Goal: Information Seeking & Learning: Find specific fact

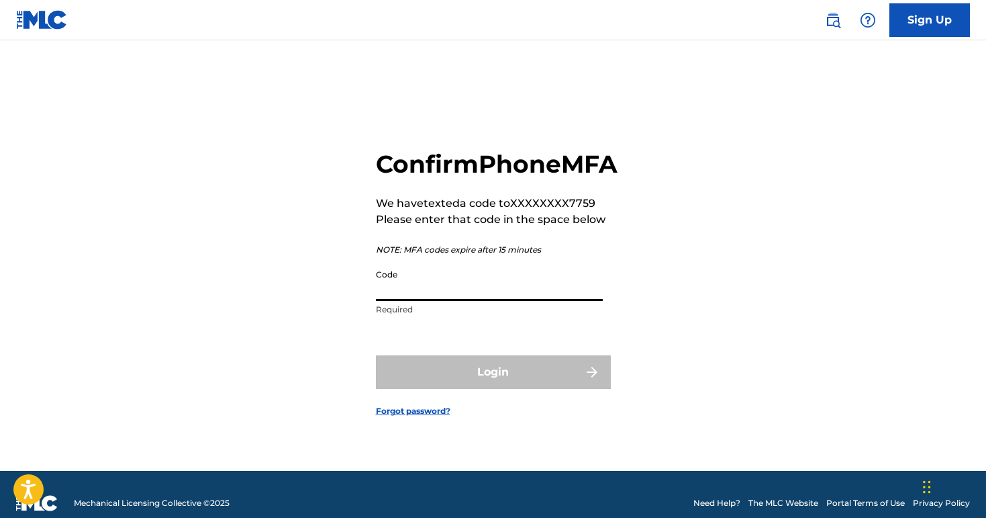
click at [423, 301] on input "Code" at bounding box center [489, 282] width 227 height 38
type input "504782"
click at [376, 355] on button "Login" at bounding box center [493, 372] width 235 height 34
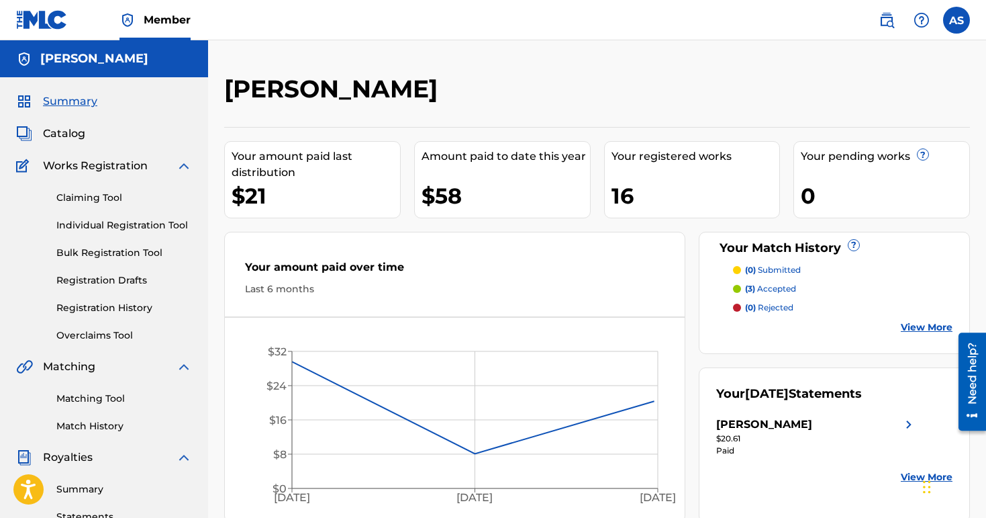
click at [883, 22] on img at bounding box center [887, 20] width 16 height 16
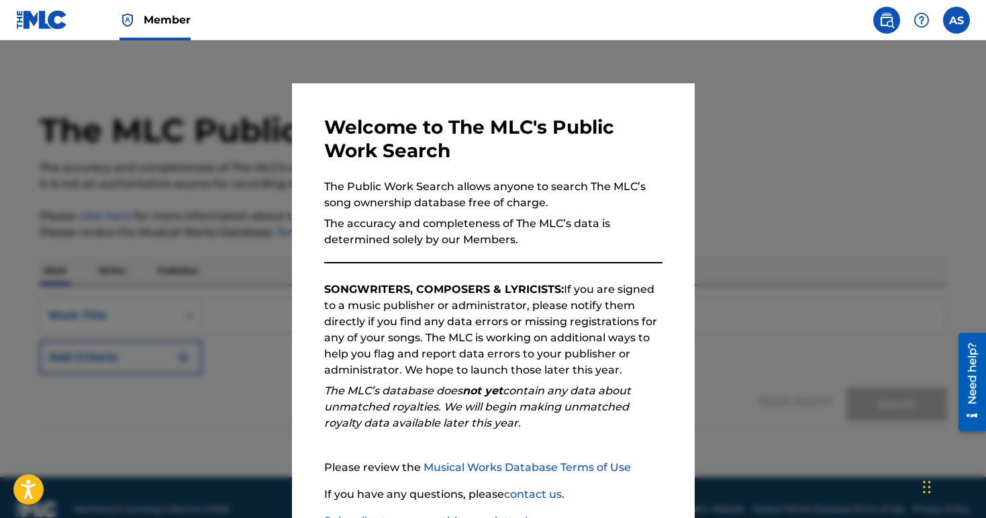
scroll to position [97, 0]
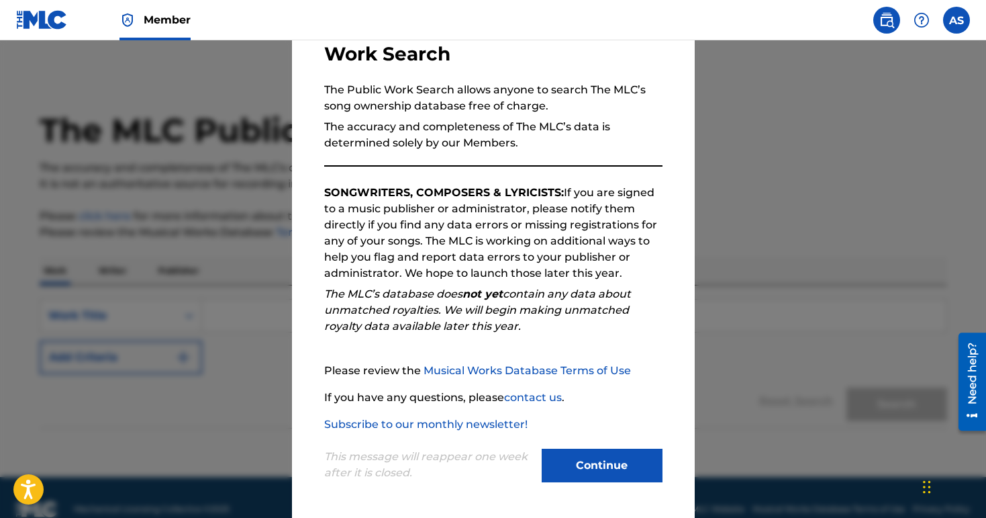
click at [597, 472] on button "Continue" at bounding box center [602, 466] width 121 height 34
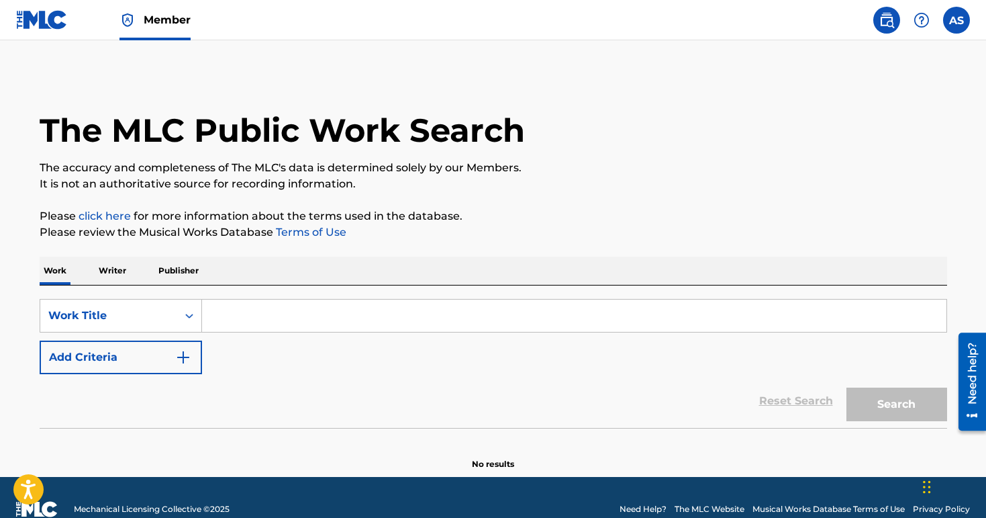
click at [236, 316] on input "Search Form" at bounding box center [574, 315] width 745 height 32
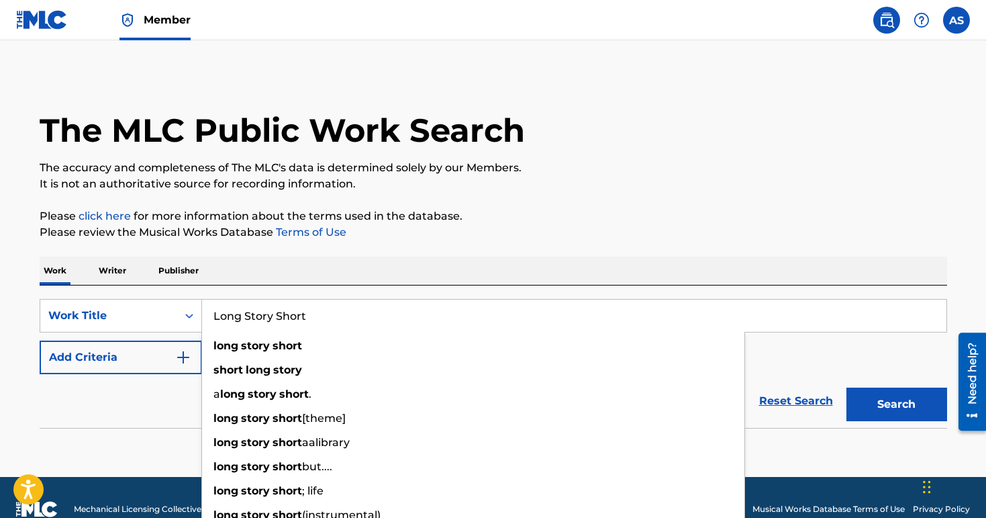
type input "Long Story Short"
click at [136, 351] on button "Add Criteria" at bounding box center [121, 357] width 162 height 34
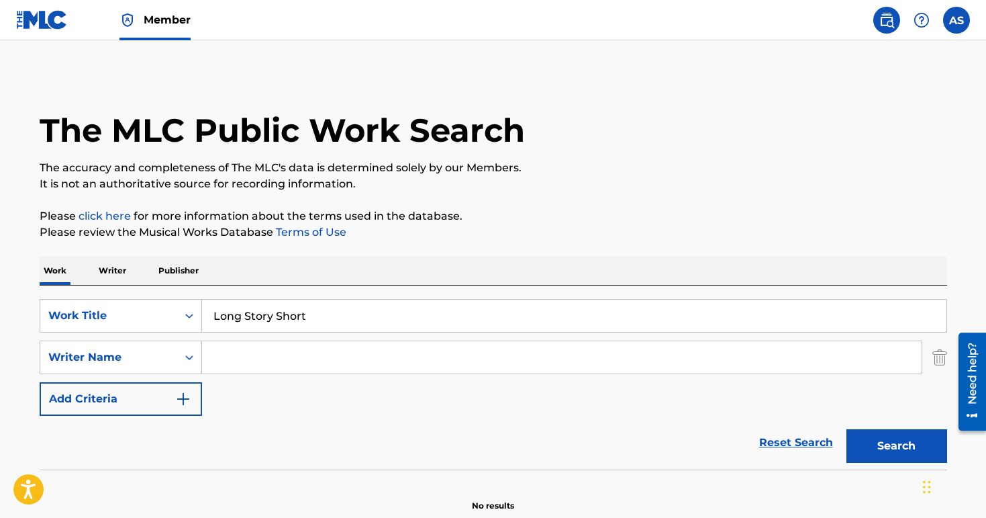
click at [208, 356] on input "Search Form" at bounding box center [562, 357] width 720 height 32
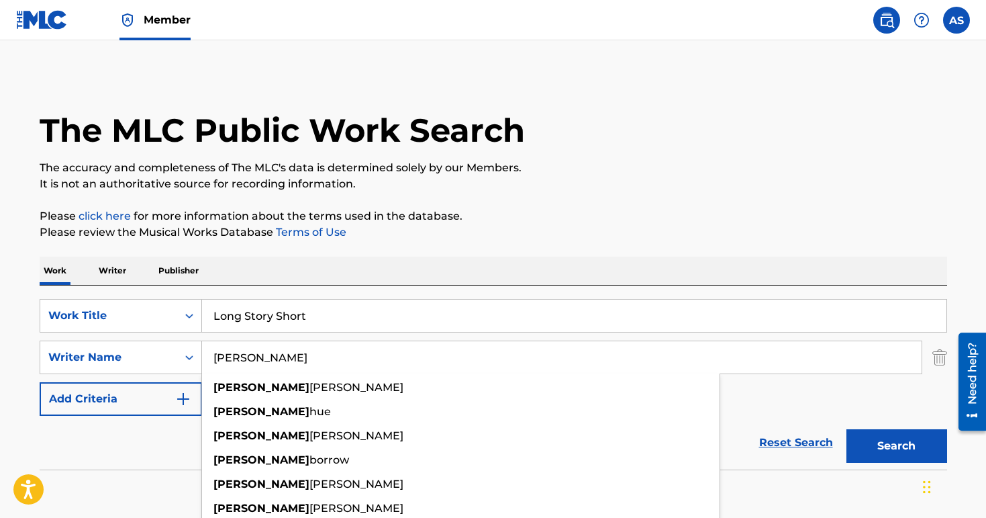
type input "[PERSON_NAME]"
click at [847, 429] on button "Search" at bounding box center [897, 446] width 101 height 34
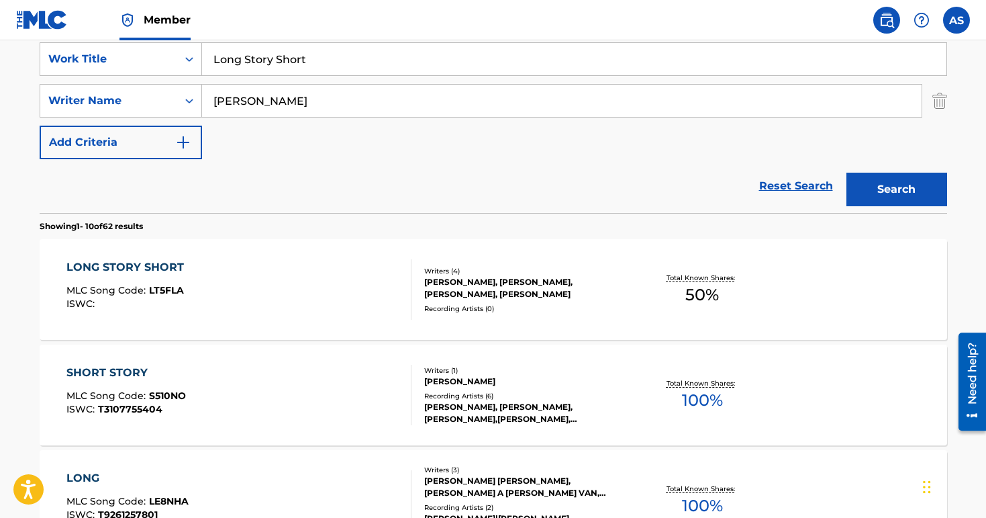
scroll to position [269, 0]
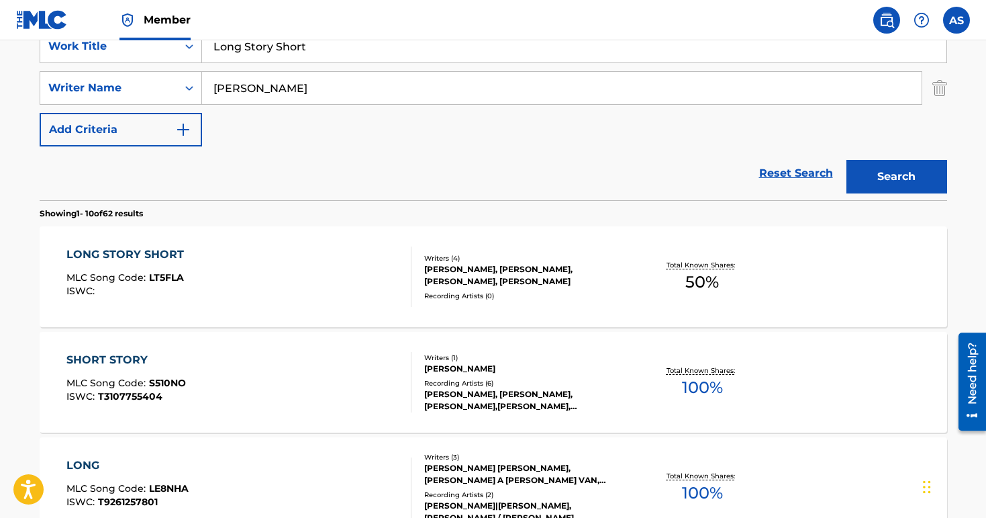
click at [136, 277] on span "MLC Song Code :" at bounding box center [107, 277] width 83 height 12
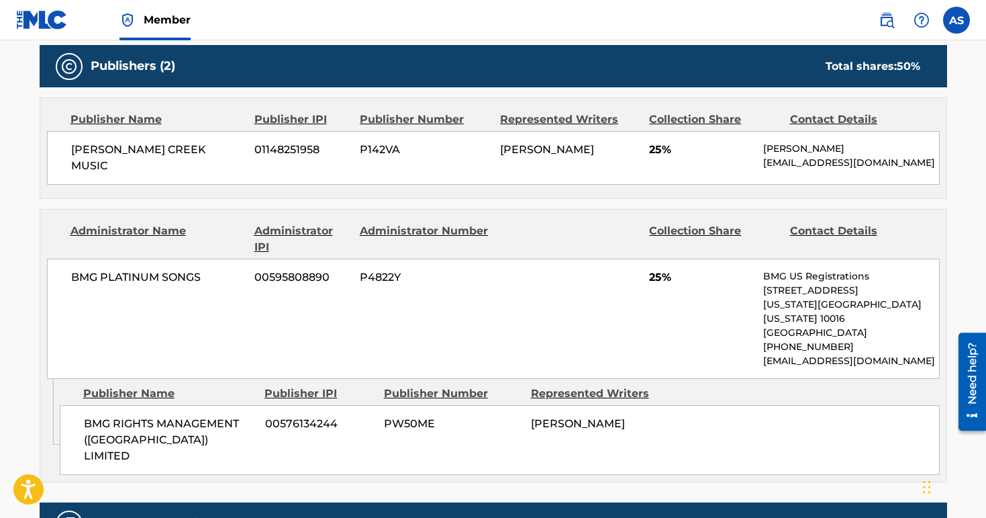
scroll to position [623, 0]
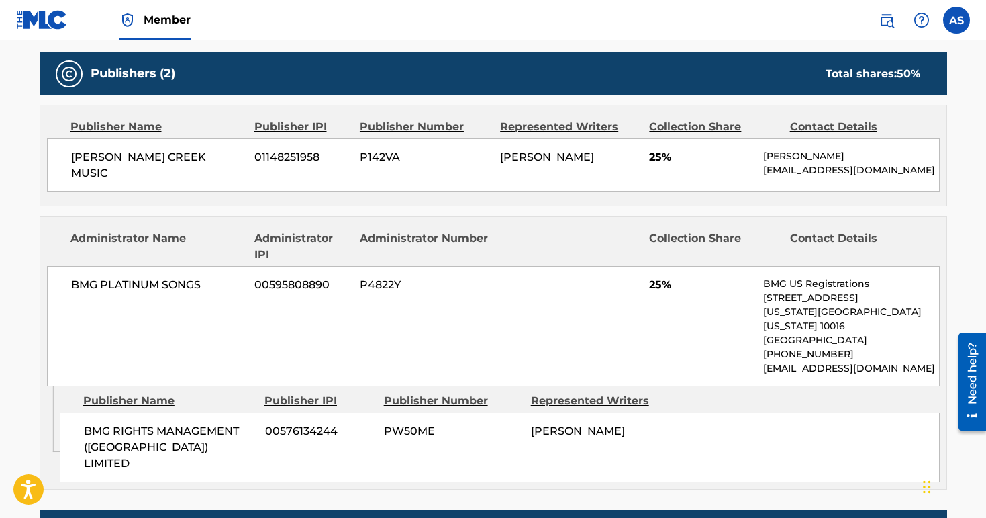
click at [667, 159] on span "25%" at bounding box center [701, 157] width 104 height 16
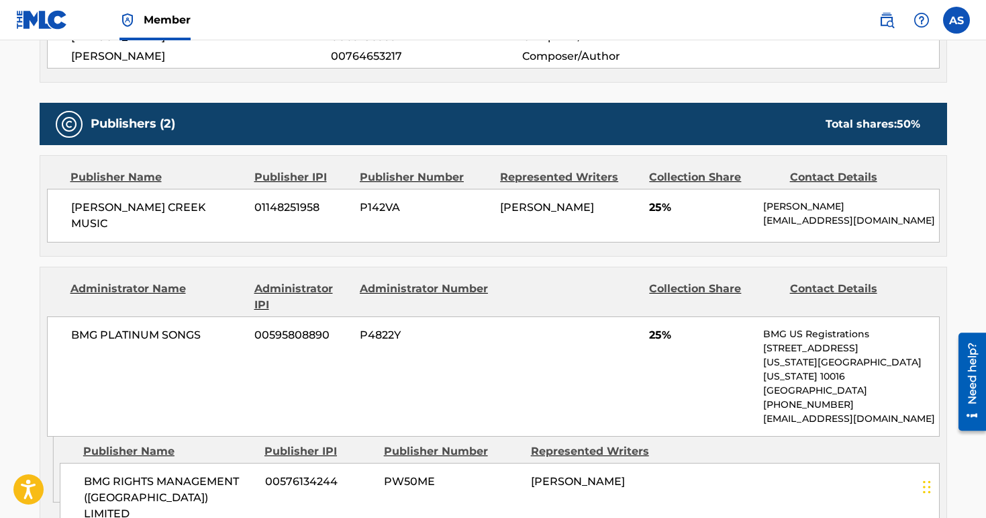
scroll to position [579, 0]
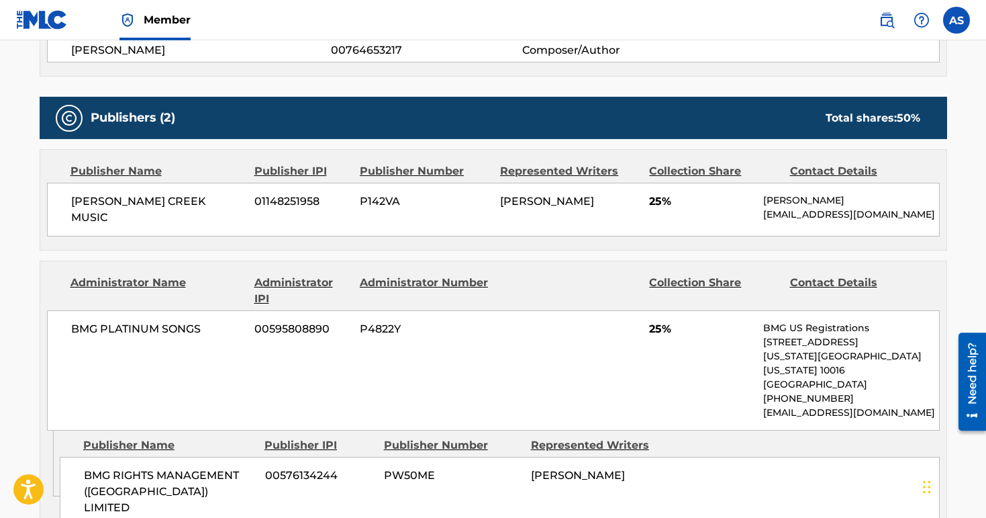
click at [145, 341] on div "BMG PLATINUM SONGS 00595808890 P4822Y 25% BMG US Registrations [STREET_ADDRESS]…" at bounding box center [493, 370] width 893 height 120
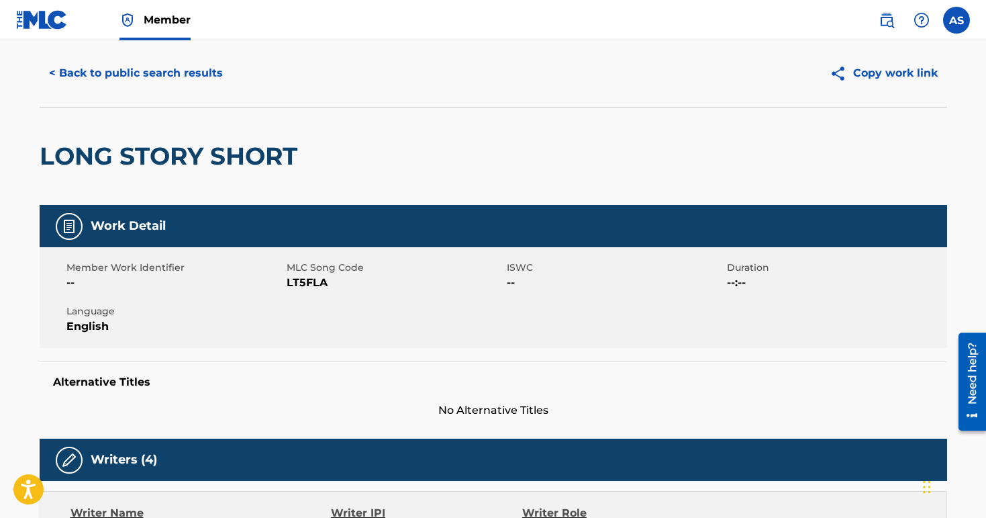
scroll to position [0, 0]
